Goal: Information Seeking & Learning: Learn about a topic

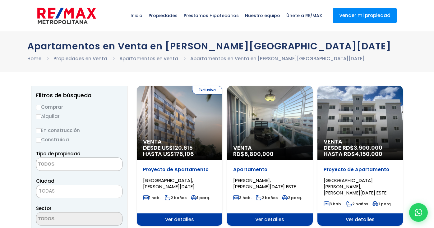
select select
click at [40, 117] on input "Alquilar" at bounding box center [38, 117] width 5 height 5
radio input "true"
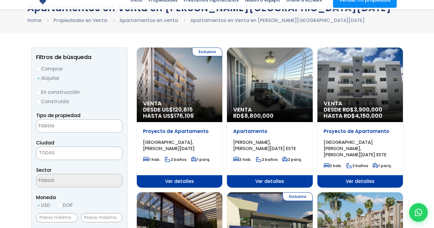
scroll to position [62, 0]
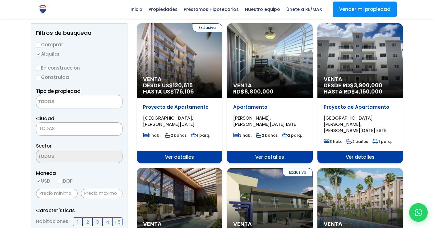
click at [57, 105] on textarea "Search" at bounding box center [66, 102] width 60 height 13
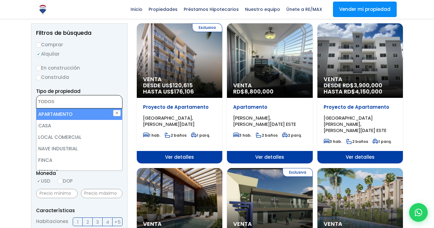
click at [58, 114] on li "APARTAMENTO" at bounding box center [79, 115] width 86 height 12
select select "apartment"
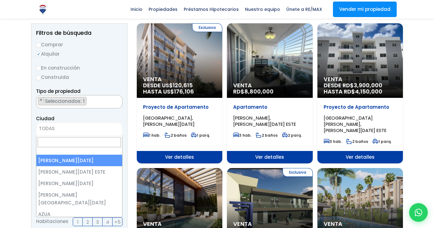
click at [58, 128] on span "TODAS" at bounding box center [79, 128] width 86 height 9
select select "1"
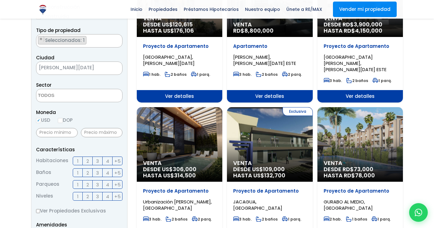
scroll to position [124, 0]
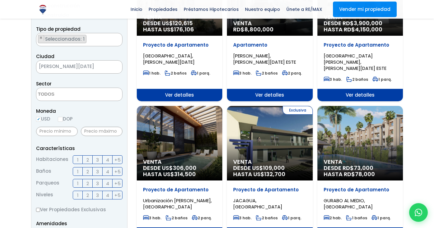
click at [55, 96] on textarea "Search" at bounding box center [66, 94] width 60 height 13
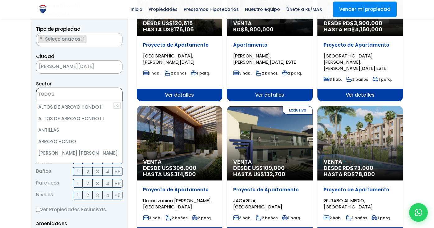
scroll to position [93, 0]
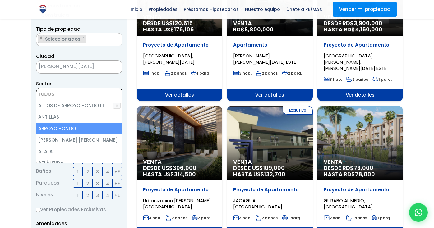
click at [81, 129] on li "ARROYO HONDO" at bounding box center [79, 129] width 86 height 12
select select "98"
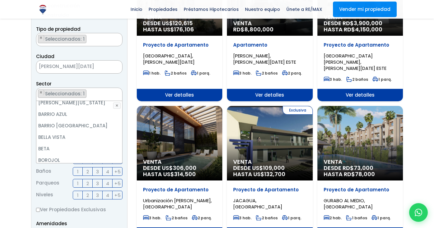
scroll to position [187, 0]
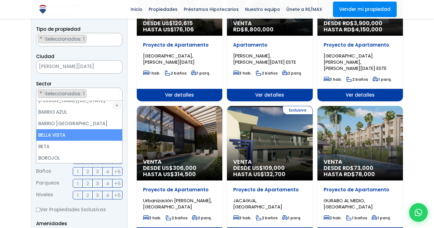
click at [78, 129] on li "BELLA VISTA" at bounding box center [79, 135] width 86 height 12
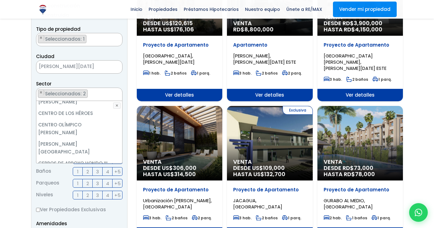
scroll to position [342, 0]
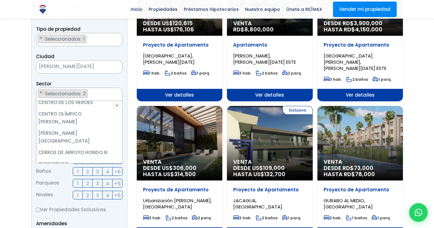
click at [73, 170] on li "CHURCHILL" at bounding box center [79, 176] width 86 height 12
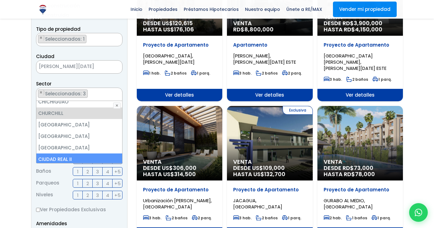
scroll to position [436, 0]
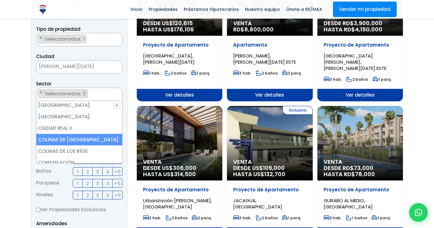
click at [82, 134] on li "COLINAS DE ARROYO HONDO" at bounding box center [79, 140] width 86 height 12
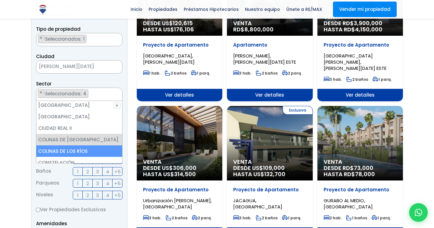
click at [89, 146] on li "COLINAS DE LOS RÍOS" at bounding box center [79, 152] width 86 height 12
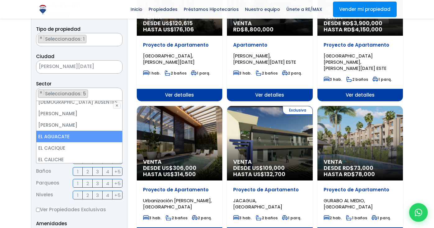
scroll to position [622, 0]
click at [83, 132] on li "EL CACIQUE" at bounding box center [79, 138] width 86 height 12
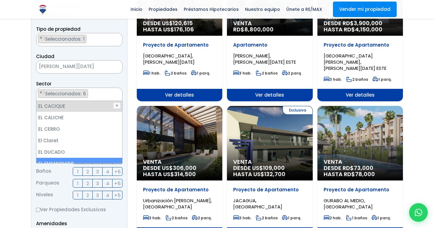
scroll to position [685, 0]
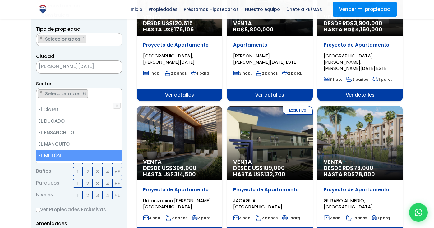
click at [77, 150] on li "EL MILLÓN" at bounding box center [79, 156] width 86 height 12
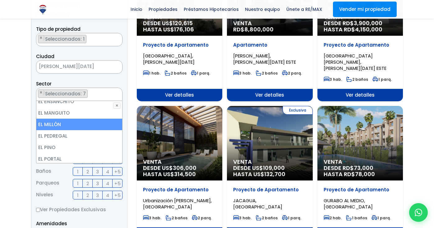
scroll to position [747, 0]
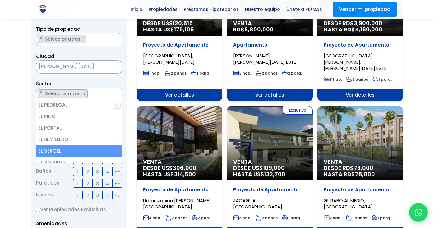
click at [78, 145] on li "EL VERGEL" at bounding box center [79, 151] width 86 height 12
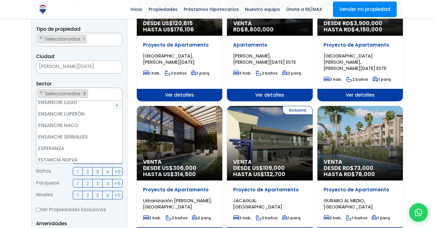
scroll to position [965, 0]
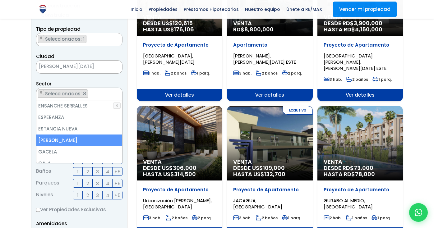
click at [81, 135] on li "EVARISTO MORALES" at bounding box center [79, 141] width 86 height 12
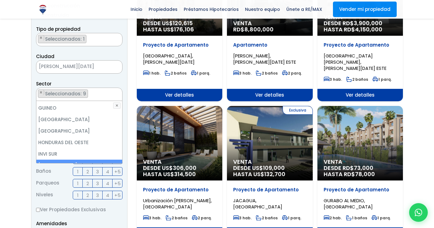
scroll to position [1120, 0]
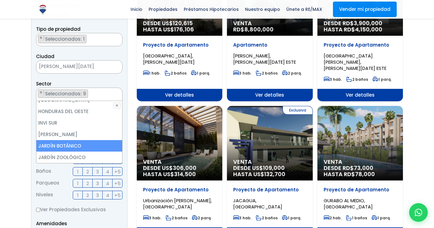
click at [80, 140] on li "JARDÍN BOTÁNICO" at bounding box center [79, 146] width 86 height 12
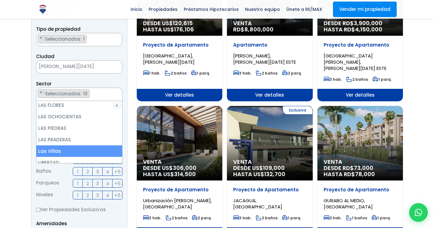
scroll to position [1556, 0]
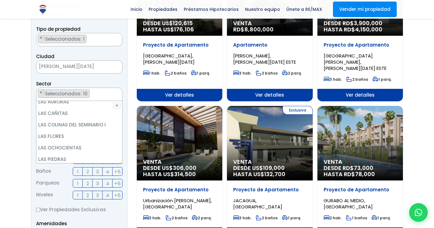
click at [77, 165] on li "LAS PRADERAS" at bounding box center [79, 171] width 86 height 12
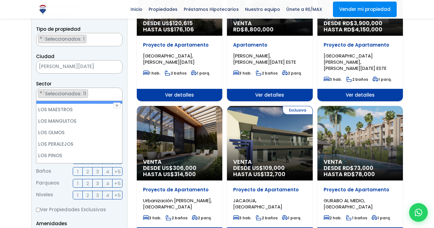
scroll to position [1836, 0]
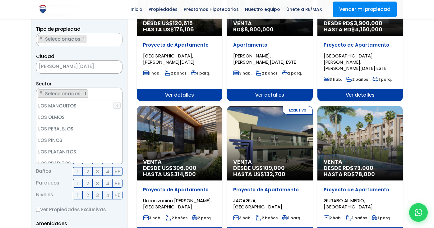
click at [80, 169] on li "LOS PRADOS" at bounding box center [79, 175] width 86 height 12
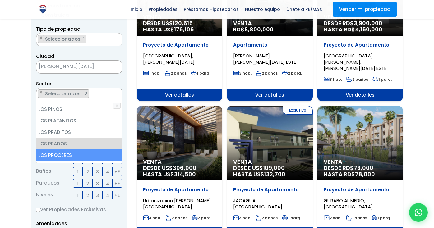
click at [79, 150] on li "LOS PRÓCERES" at bounding box center [79, 156] width 86 height 12
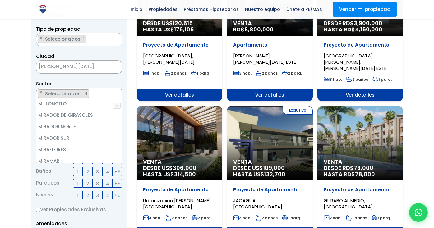
scroll to position [2116, 0]
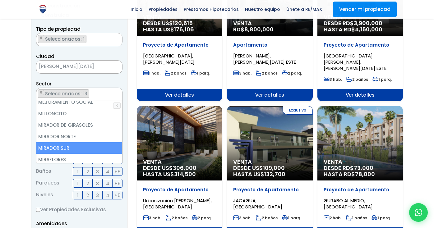
click at [84, 143] on li "MIRADOR SUR" at bounding box center [79, 149] width 86 height 12
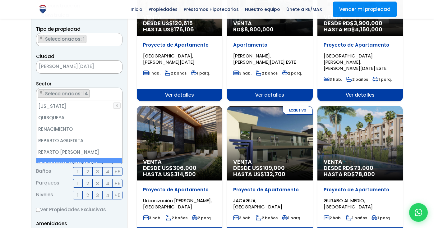
scroll to position [2365, 0]
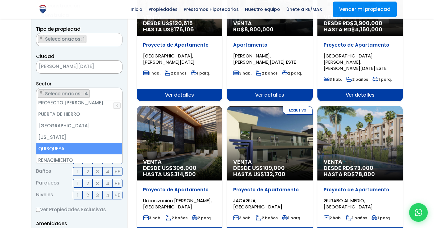
click at [87, 143] on li "QUISQUEYA" at bounding box center [79, 149] width 86 height 12
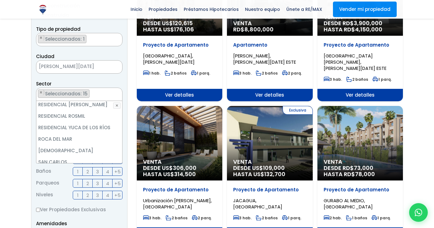
scroll to position [2489, 0]
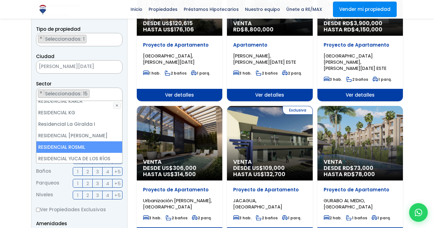
click at [87, 142] on li "RESIDENCIAL ROSMIL" at bounding box center [79, 148] width 86 height 12
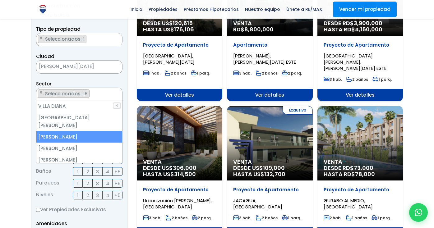
scroll to position [2956, 0]
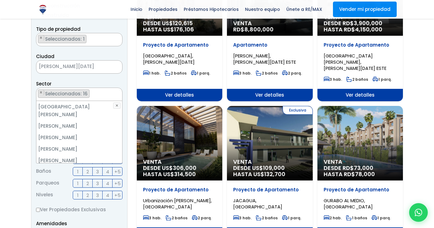
click at [84, 166] on li "VILLA MARINA" at bounding box center [79, 172] width 86 height 12
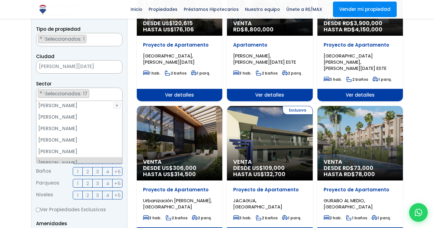
scroll to position [2970, 0]
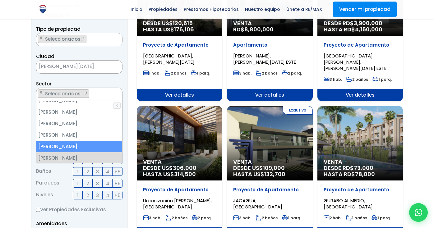
click at [103, 91] on ul "× Seleccionados: 17 × Seleccionados: 17 × Seleccionados: 17 × Seleccionados: 17…" at bounding box center [75, 94] width 78 height 13
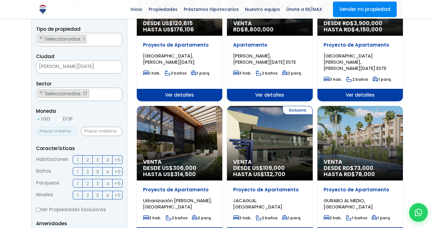
click at [52, 132] on input "text" at bounding box center [57, 131] width 42 height 9
type input "35,000"
click at [90, 132] on input "text" at bounding box center [102, 131] width 42 height 9
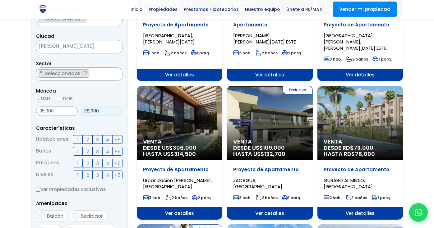
scroll to position [156, 0]
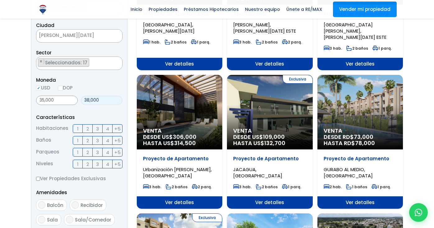
type input "38,000"
click at [87, 128] on span "2" at bounding box center [88, 129] width 2 height 8
click at [0, 0] on input "2" at bounding box center [0, 0] width 0 height 0
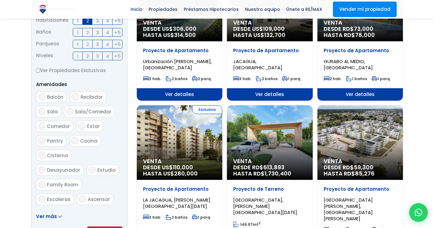
scroll to position [280, 0]
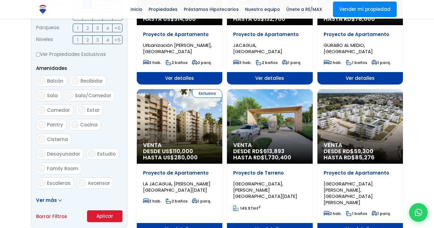
click at [41, 79] on input "Balcón" at bounding box center [41, 80] width 7 height 7
checkbox input "true"
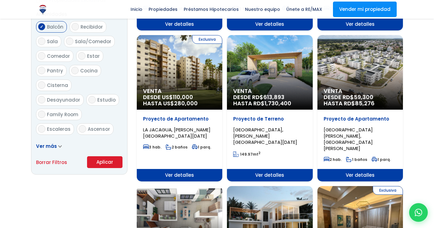
scroll to position [342, 0]
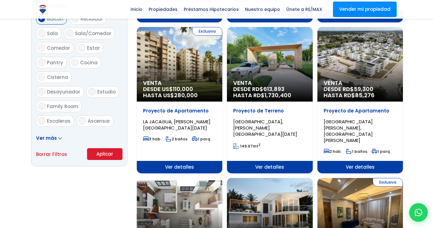
click at [100, 151] on button "Aplicar" at bounding box center [104, 154] width 35 height 12
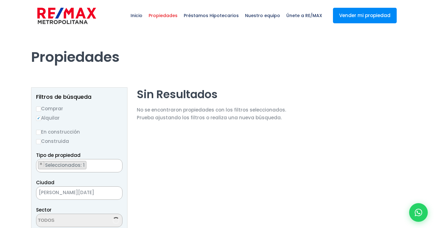
scroll to position [62, 0]
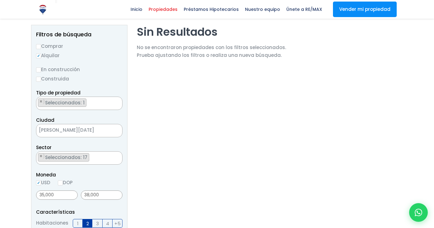
select select "98"
click at [60, 195] on input "35,000" at bounding box center [57, 195] width 42 height 9
type input "3"
type input "0"
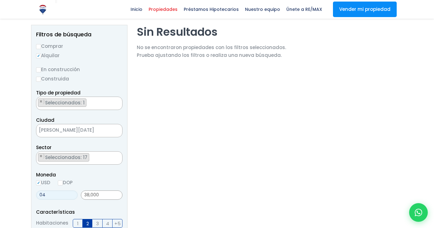
type input "4"
type input "40,000"
click at [104, 194] on input "38,000" at bounding box center [102, 195] width 42 height 9
type input "3"
type input "0"
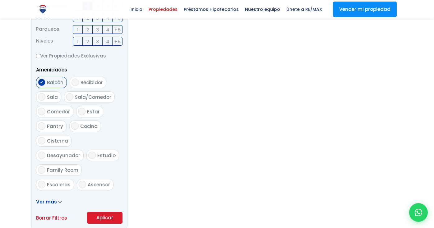
scroll to position [405, 0]
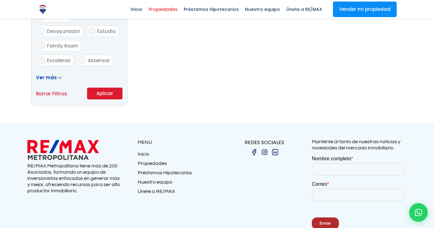
type input "45,000"
click at [106, 94] on button "Aplicar" at bounding box center [104, 94] width 35 height 12
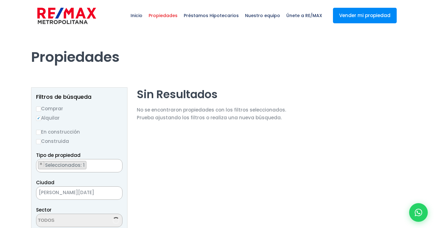
select select "98"
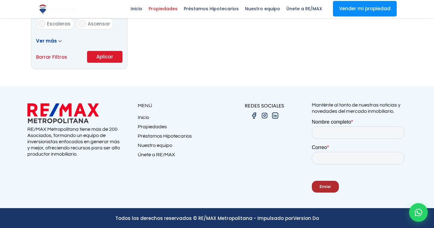
scroll to position [443, 0]
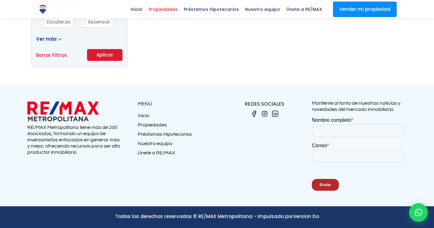
drag, startPoint x: 437, startPoint y: 14, endPoint x: 81, endPoint y: 45, distance: 357.0
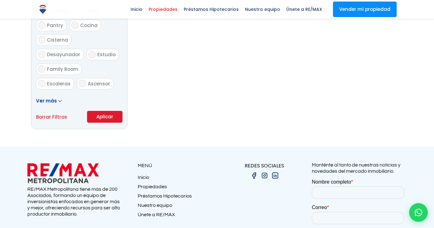
scroll to position [381, 0]
click at [428, 212] on div at bounding box center [419, 213] width 21 height 21
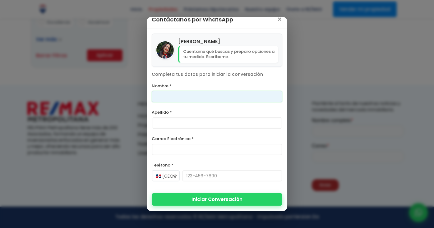
scroll to position [443, 0]
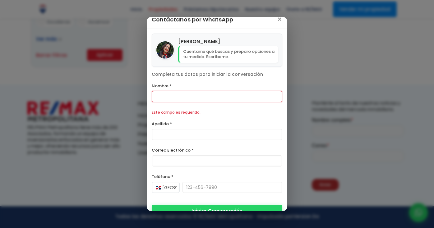
click at [202, 199] on form "Nombre * Este campo es requerido. Apellido * Correo Electrónico * Teléfono * 🇩🇴…" at bounding box center [217, 150] width 131 height 136
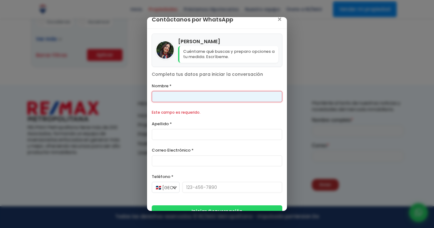
click at [211, 97] on input "Nombre *" at bounding box center [217, 96] width 131 height 11
click at [277, 20] on span "×" at bounding box center [279, 19] width 5 height 7
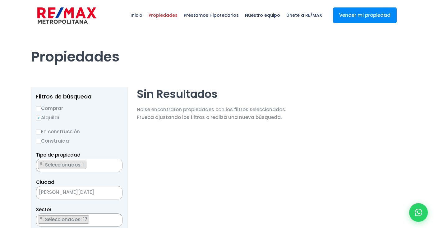
scroll to position [0, 0]
click at [141, 13] on span "Inicio" at bounding box center [137, 15] width 18 height 19
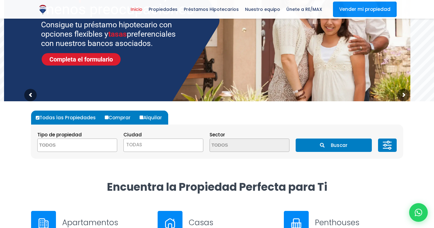
scroll to position [93, 0]
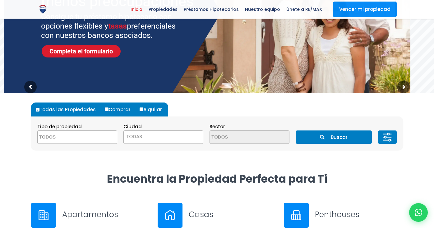
click at [85, 137] on textarea "Search" at bounding box center [68, 137] width 60 height 13
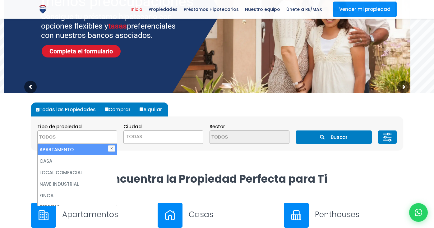
click at [73, 147] on li "APARTAMENTO" at bounding box center [77, 150] width 79 height 12
select select "apartment"
click at [144, 132] on span "TODAS" at bounding box center [164, 137] width 80 height 13
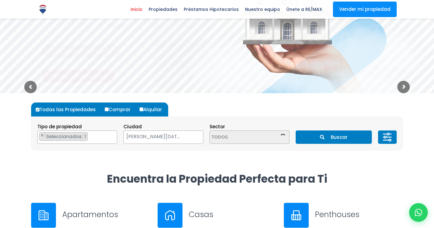
select select "1"
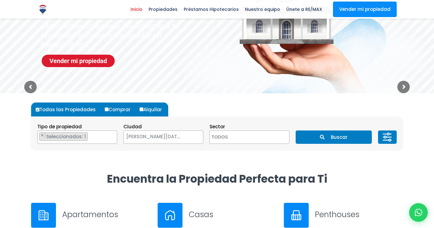
click at [308, 136] on button "Buscar" at bounding box center [334, 137] width 76 height 13
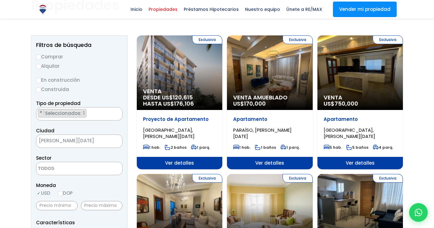
scroll to position [62, 0]
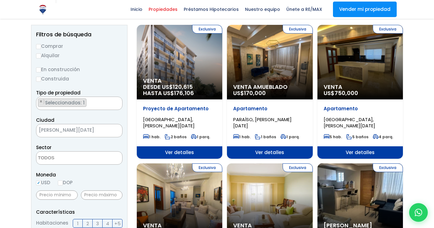
click at [39, 55] on input "Alquilar" at bounding box center [38, 56] width 5 height 5
radio input "true"
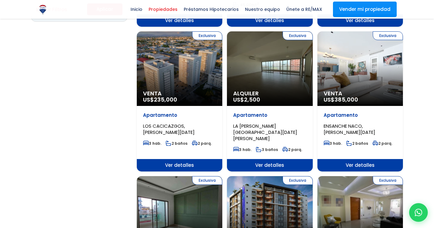
scroll to position [436, 0]
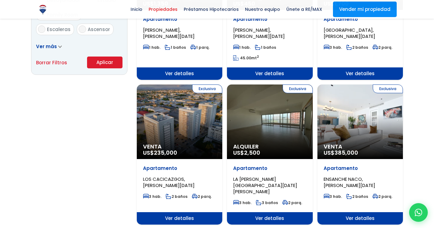
click at [106, 58] on button "Aplicar" at bounding box center [104, 63] width 35 height 12
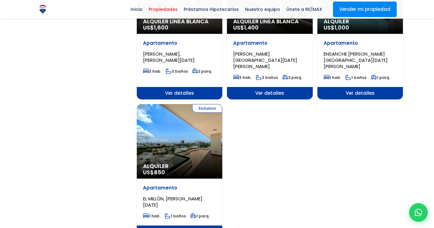
scroll to position [716, 0]
